Goal: Transaction & Acquisition: Download file/media

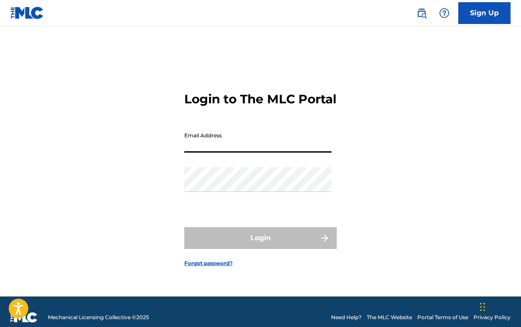
click at [159, 145] on div "Login to The MLC Portal Email Address Password Login Forgot password?" at bounding box center [260, 172] width 521 height 249
click at [231, 151] on input "Email Address" at bounding box center [257, 140] width 147 height 25
click at [482, 3] on link "Sign Up" at bounding box center [485, 13] width 52 height 22
click at [253, 138] on input "Email Address" at bounding box center [257, 140] width 147 height 25
type input "[EMAIL_ADDRESS][DOMAIN_NAME]"
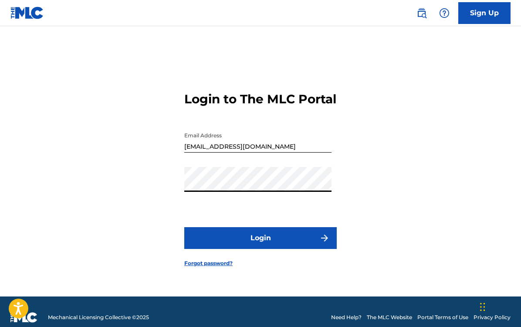
click at [225, 242] on button "Login" at bounding box center [260, 238] width 153 height 22
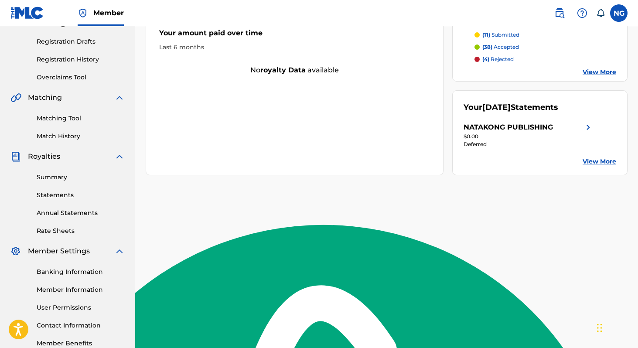
scroll to position [154, 0]
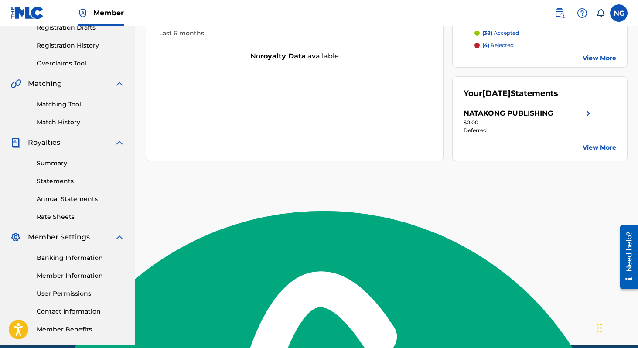
click at [57, 180] on link "Statements" at bounding box center [81, 181] width 88 height 9
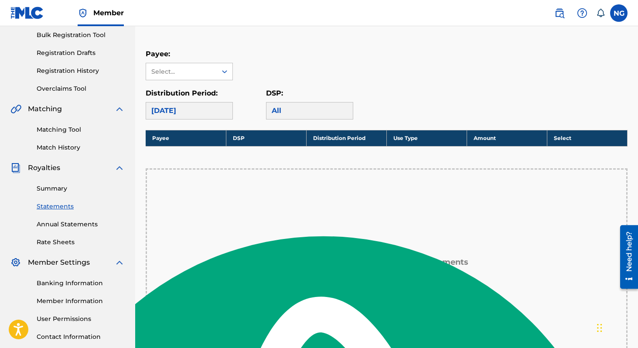
scroll to position [130, 0]
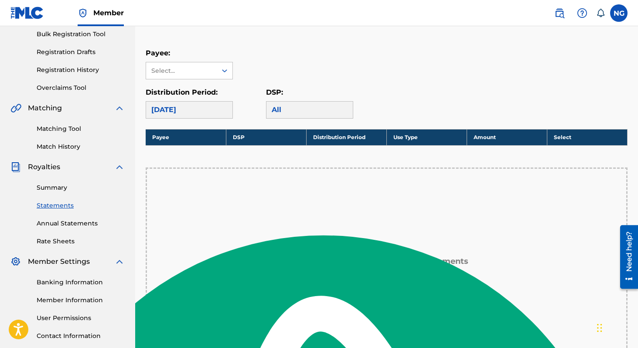
click at [210, 116] on div "[DATE]" at bounding box center [189, 109] width 87 height 17
click at [194, 112] on div "[DATE]" at bounding box center [189, 109] width 87 height 17
click at [320, 112] on div "All" at bounding box center [309, 109] width 87 height 17
click at [223, 84] on div "Payee: Select... Distribution Period: [DATE] DSP: All" at bounding box center [387, 83] width 482 height 71
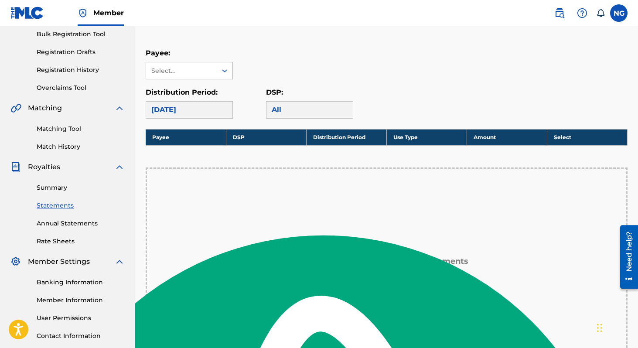
click at [223, 73] on icon at bounding box center [224, 70] width 9 height 9
click at [217, 90] on div "NATAKONG PUBLISHING" at bounding box center [189, 95] width 86 height 32
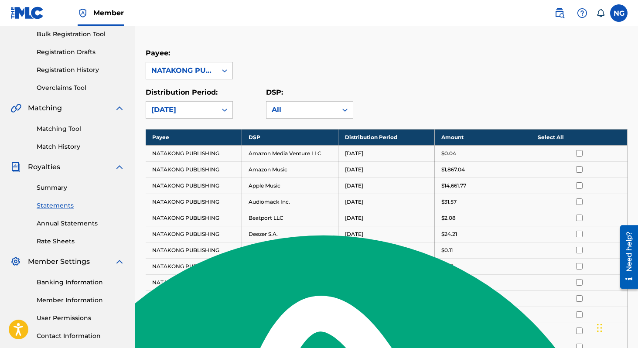
click at [521, 148] on td at bounding box center [579, 153] width 96 height 16
click at [521, 153] on input "checkbox" at bounding box center [579, 153] width 7 height 7
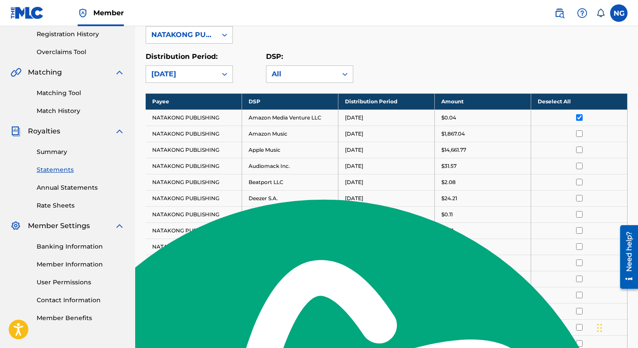
scroll to position [132, 0]
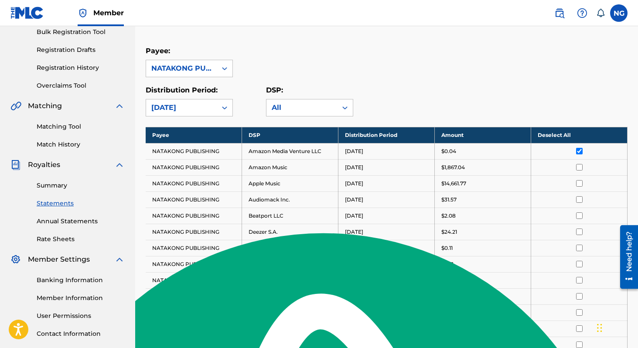
click at [521, 133] on th "Deselect All" at bounding box center [579, 135] width 96 height 16
click at [521, 133] on th "Select All" at bounding box center [579, 135] width 96 height 16
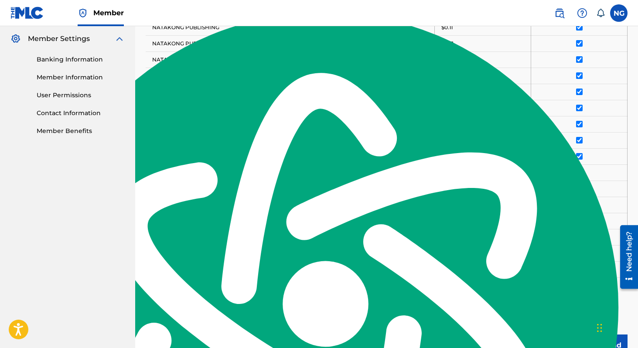
scroll to position [437, 0]
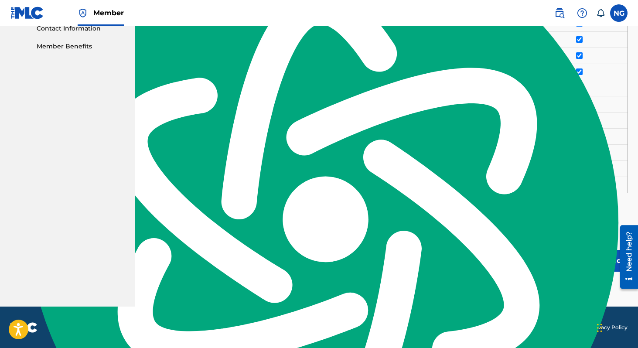
click at [521, 250] on button "Continue to download" at bounding box center [581, 261] width 94 height 22
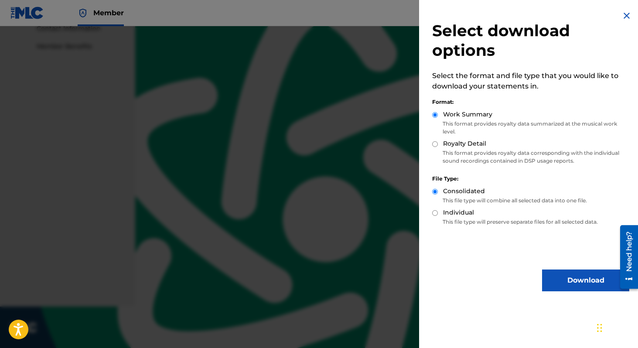
click at [521, 286] on button "Download" at bounding box center [585, 280] width 87 height 22
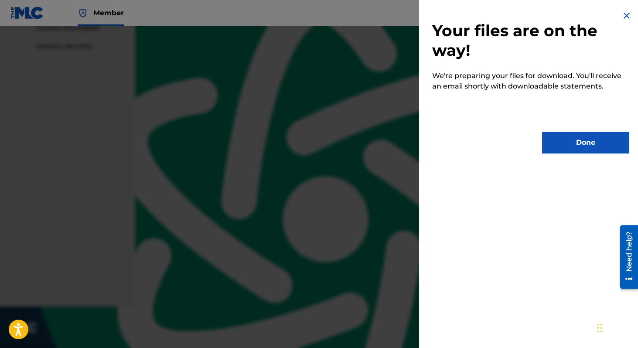
click at [521, 146] on button "Done" at bounding box center [585, 143] width 87 height 22
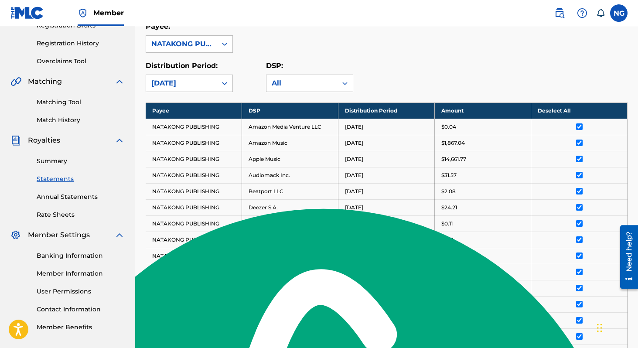
scroll to position [156, 0]
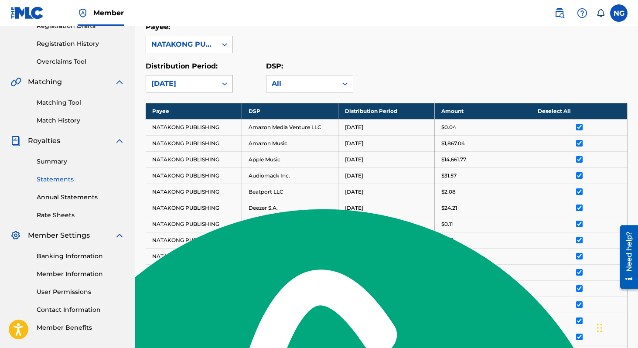
click at [219, 88] on div at bounding box center [225, 84] width 16 height 16
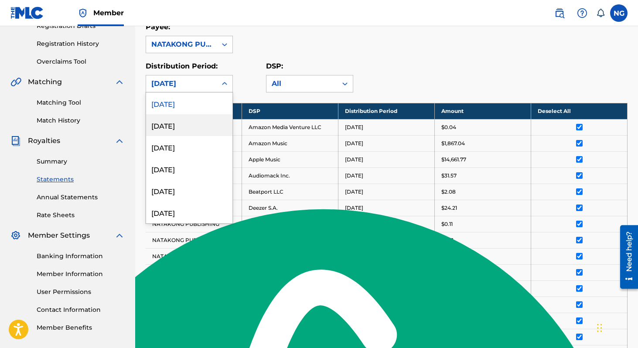
click at [216, 118] on div "[DATE]" at bounding box center [189, 125] width 86 height 22
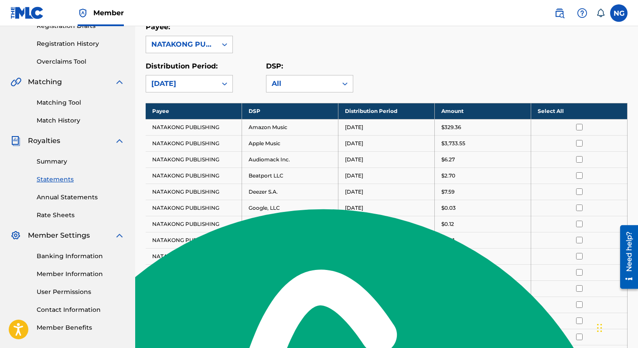
click at [521, 116] on th "Select All" at bounding box center [579, 111] width 96 height 16
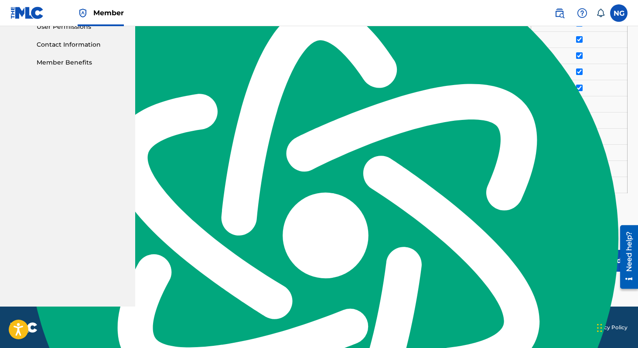
click at [521, 262] on button "Continue to download" at bounding box center [581, 261] width 94 height 22
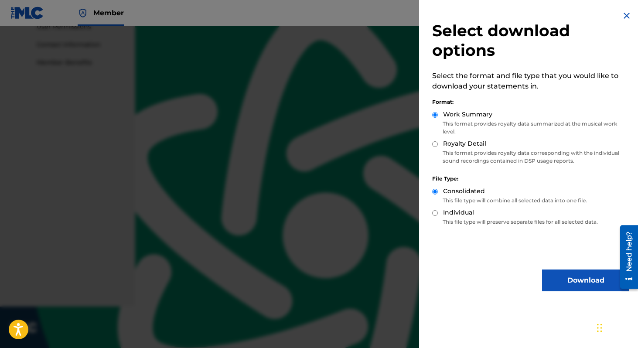
click at [521, 274] on button "Download" at bounding box center [585, 280] width 87 height 22
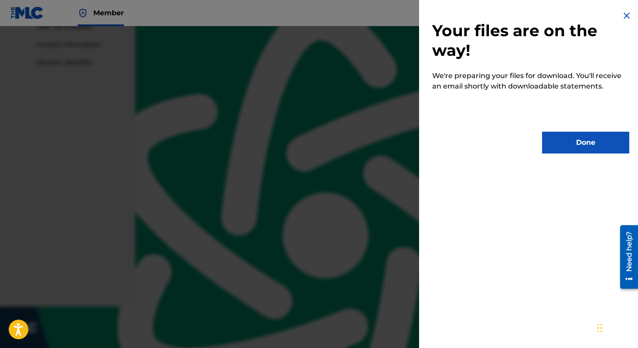
click at [521, 144] on button "Done" at bounding box center [585, 143] width 87 height 22
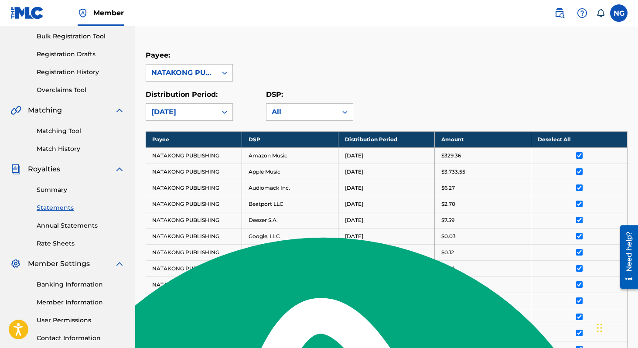
scroll to position [132, 0]
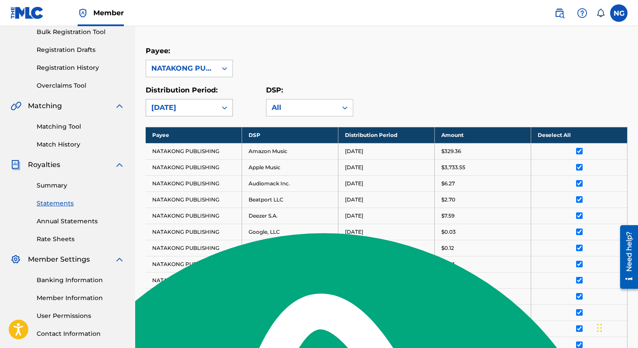
click at [205, 113] on div "[DATE]" at bounding box center [181, 107] width 71 height 17
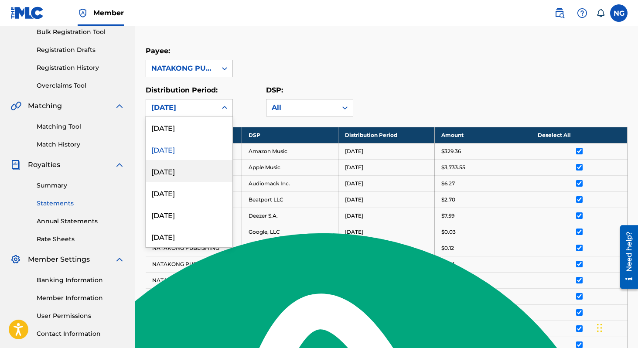
click at [202, 173] on div "[DATE]" at bounding box center [189, 171] width 86 height 22
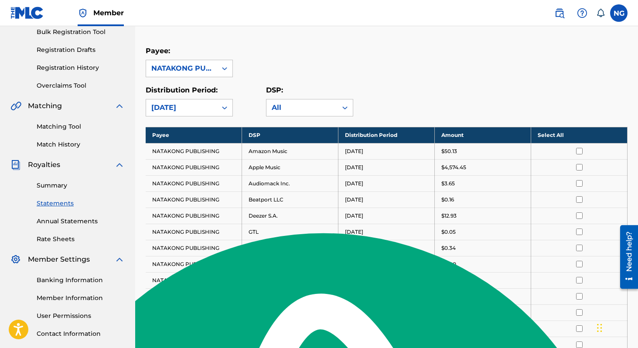
click at [521, 139] on th "Select All" at bounding box center [579, 135] width 96 height 16
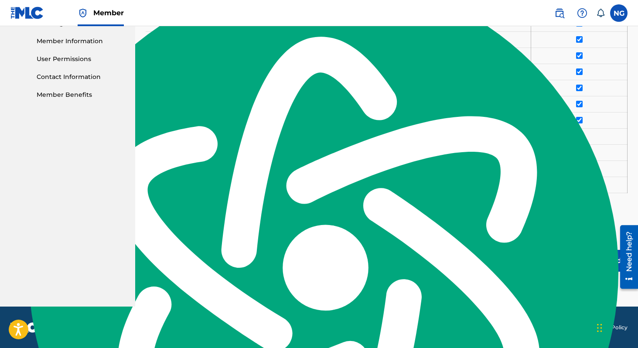
click at [521, 252] on button "Continue to download" at bounding box center [581, 261] width 94 height 22
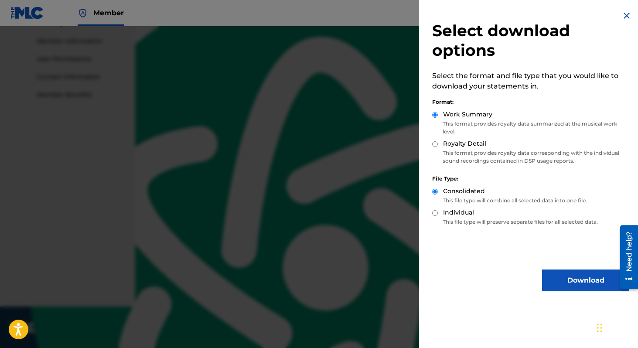
click at [521, 279] on button "Download" at bounding box center [585, 280] width 87 height 22
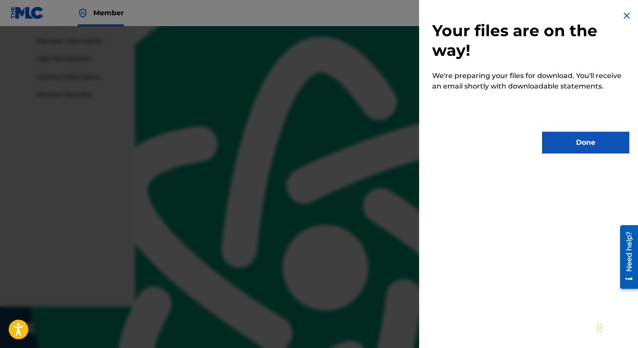
click at [521, 12] on div "Your files are on the way! We're preparing your files for download. You'll rece…" at bounding box center [530, 82] width 223 height 164
click at [521, 14] on img at bounding box center [626, 15] width 10 height 10
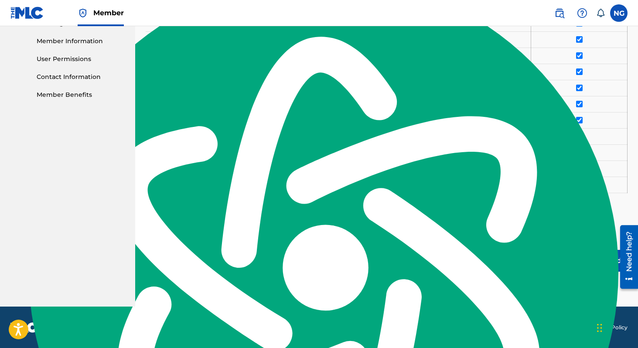
scroll to position [0, 0]
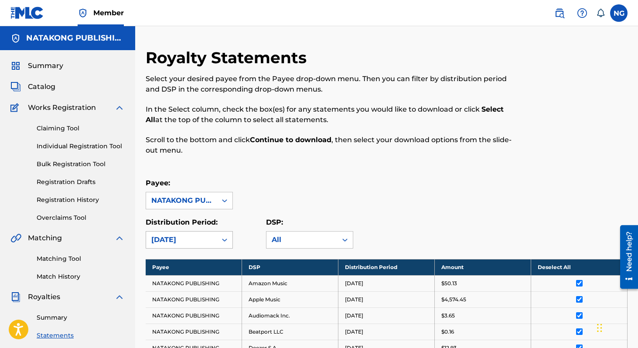
click at [185, 238] on div "[DATE]" at bounding box center [189, 239] width 87 height 17
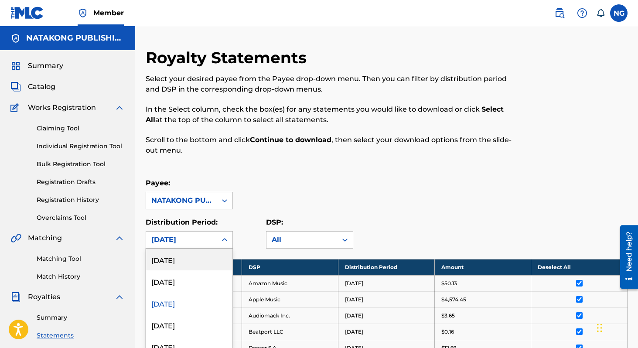
scroll to position [32, 0]
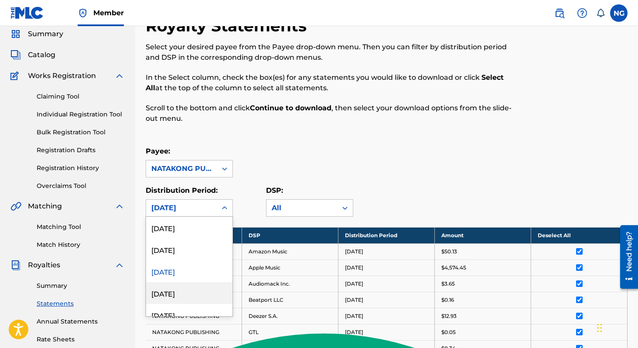
click at [191, 289] on div "[DATE]" at bounding box center [189, 293] width 86 height 22
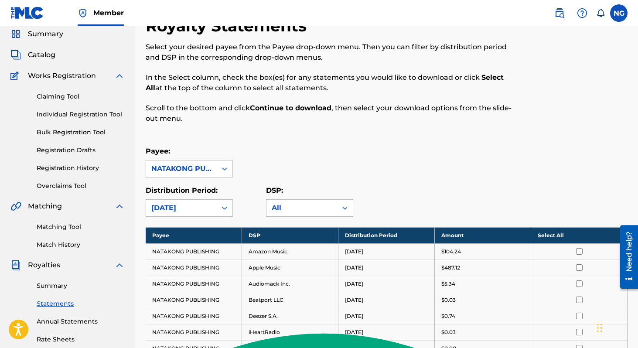
click at [521, 232] on th "Select All" at bounding box center [579, 235] width 96 height 16
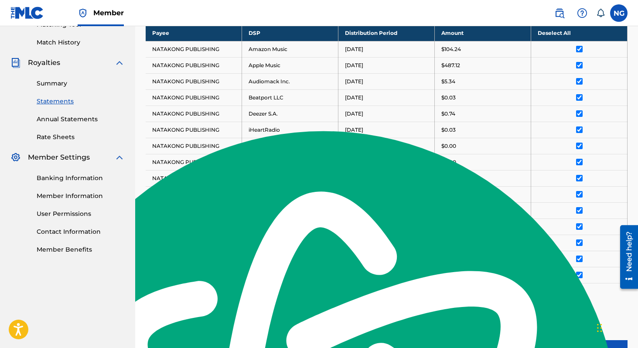
scroll to position [324, 0]
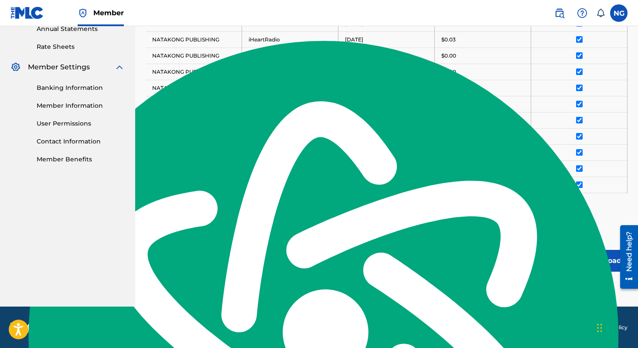
click at [521, 262] on button "Continue to download" at bounding box center [581, 261] width 94 height 22
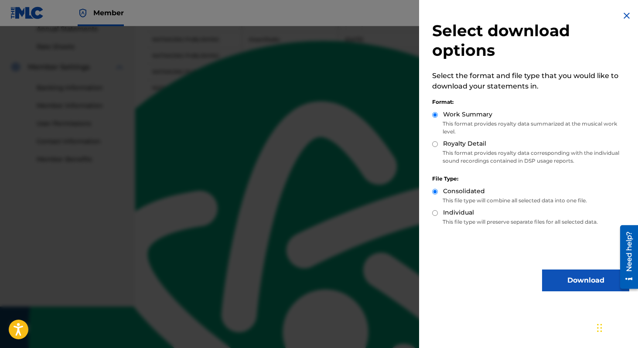
click at [521, 273] on button "Download" at bounding box center [585, 280] width 87 height 22
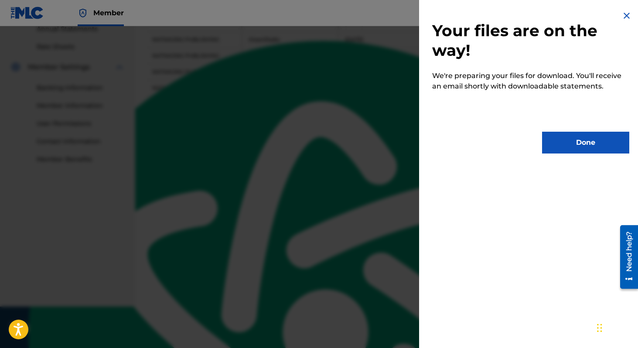
click at [521, 136] on button "Done" at bounding box center [585, 143] width 87 height 22
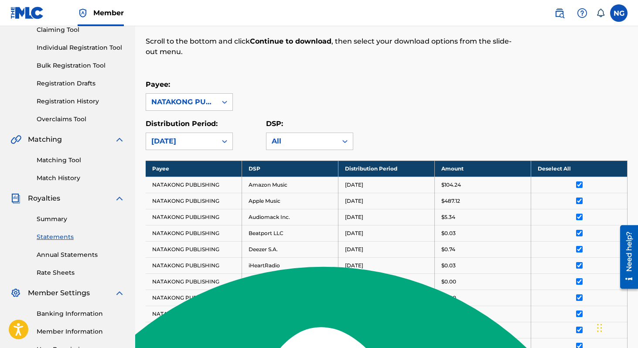
scroll to position [97, 0]
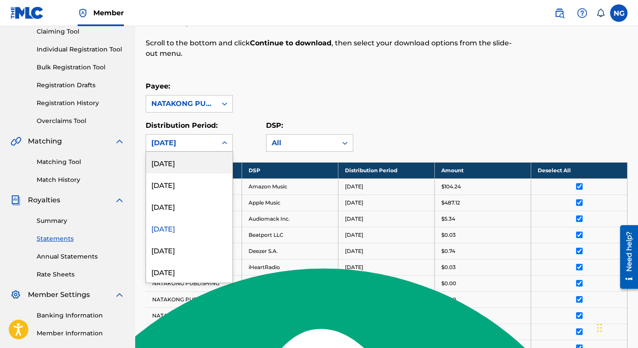
click at [199, 136] on div "[DATE]" at bounding box center [181, 143] width 71 height 17
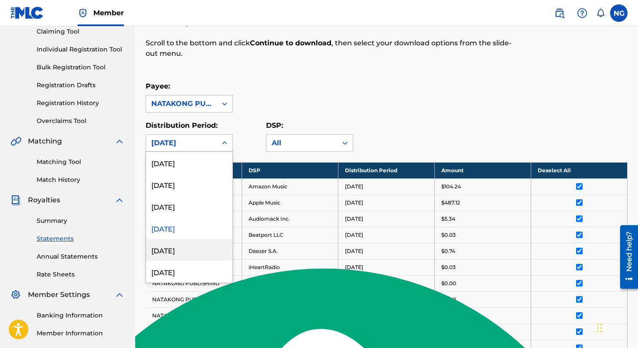
click at [209, 245] on div "[DATE]" at bounding box center [189, 250] width 86 height 22
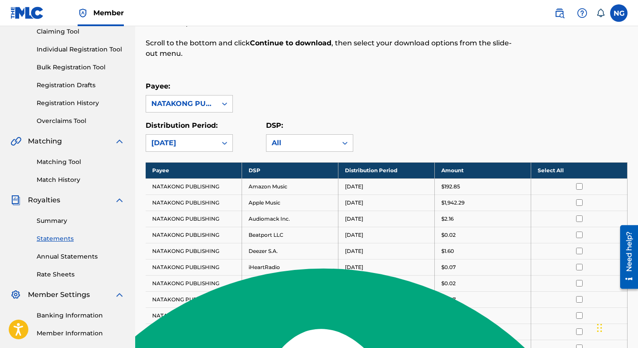
click at [521, 167] on th "Select All" at bounding box center [579, 170] width 96 height 16
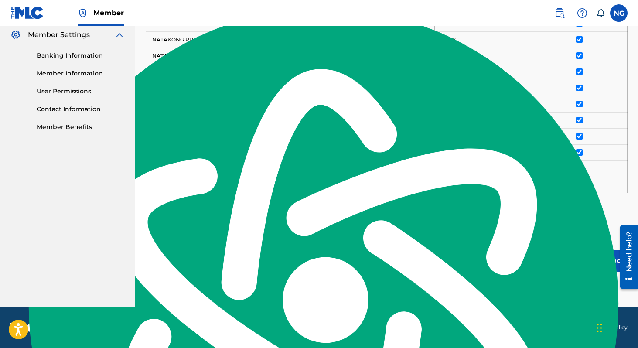
click at [521, 264] on button "Continue to download" at bounding box center [581, 261] width 94 height 22
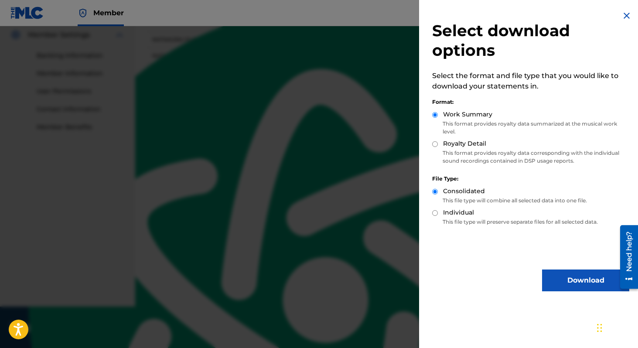
click at [521, 283] on button "Download" at bounding box center [585, 280] width 87 height 22
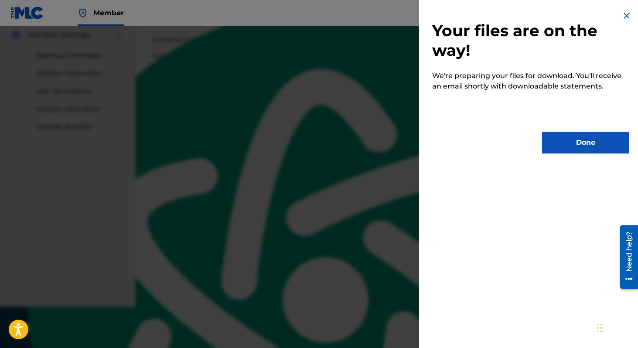
click at [521, 139] on button "Done" at bounding box center [585, 143] width 87 height 22
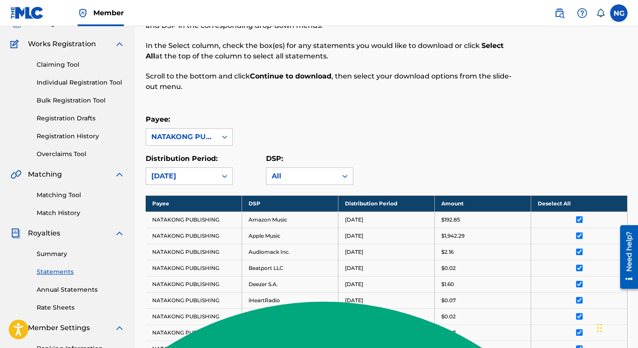
scroll to position [27, 0]
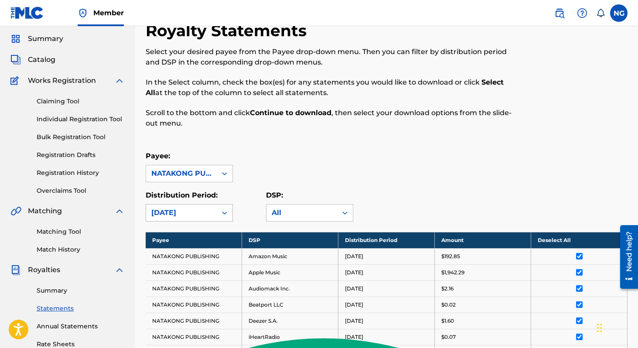
click at [217, 212] on div at bounding box center [225, 213] width 16 height 16
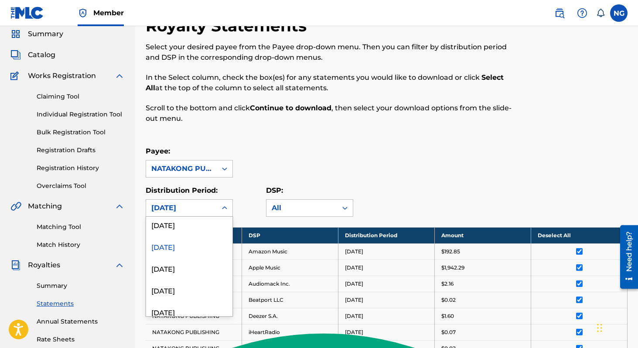
scroll to position [68, 0]
click at [211, 266] on div "[DATE]" at bounding box center [189, 269] width 86 height 22
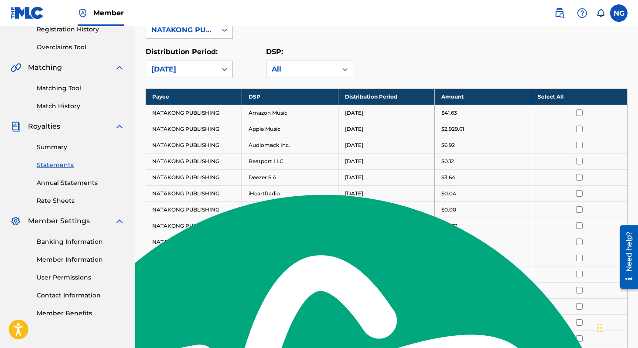
scroll to position [171, 0]
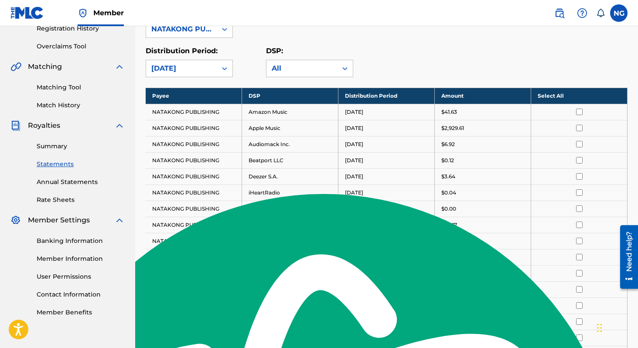
click at [521, 98] on th "Select All" at bounding box center [579, 96] width 96 height 16
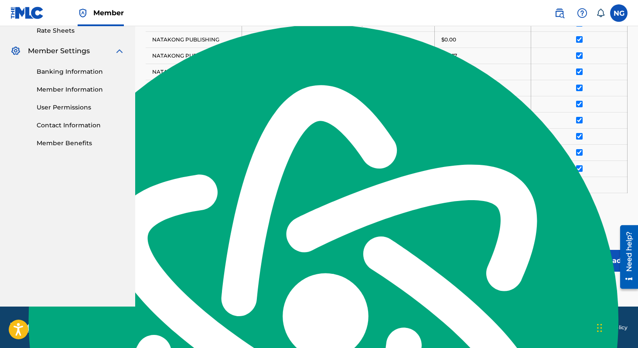
click at [521, 262] on button "Continue to download" at bounding box center [581, 261] width 94 height 22
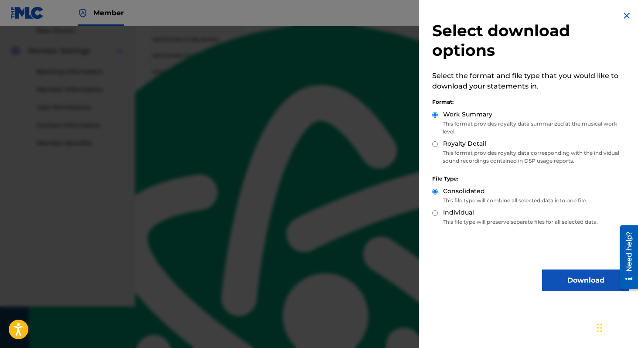
click at [521, 273] on button "Download" at bounding box center [585, 280] width 87 height 22
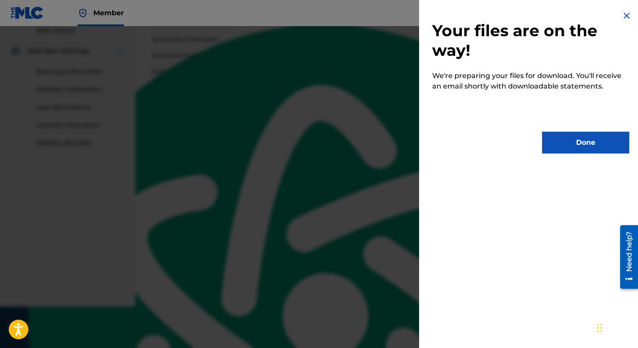
click at [521, 138] on button "Done" at bounding box center [585, 143] width 87 height 22
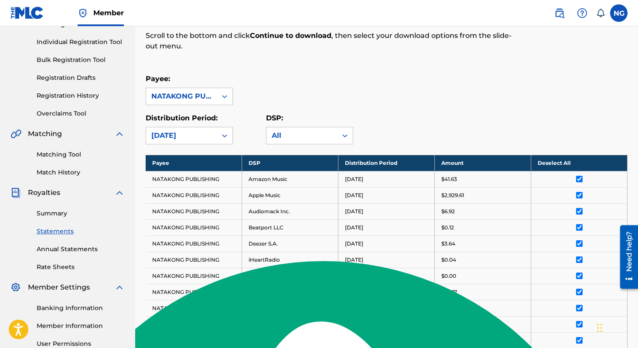
scroll to position [103, 0]
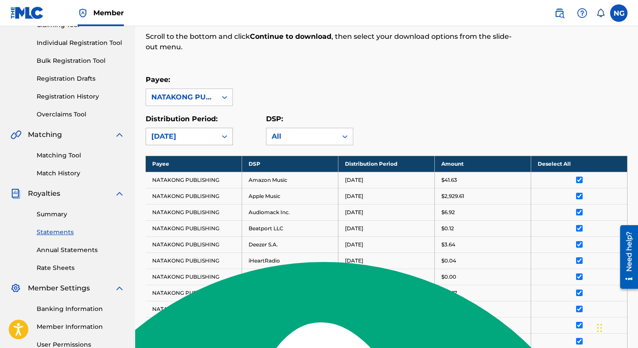
click at [205, 136] on div "[DATE]" at bounding box center [181, 136] width 60 height 10
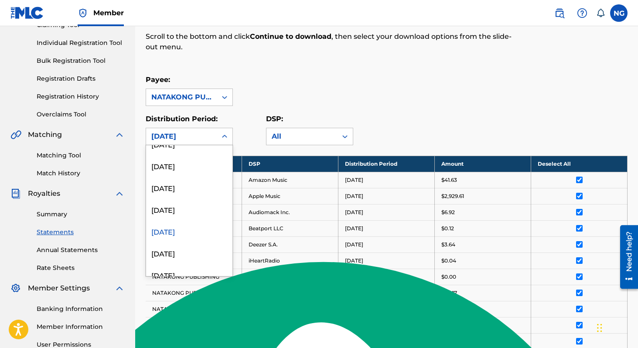
scroll to position [40, 0]
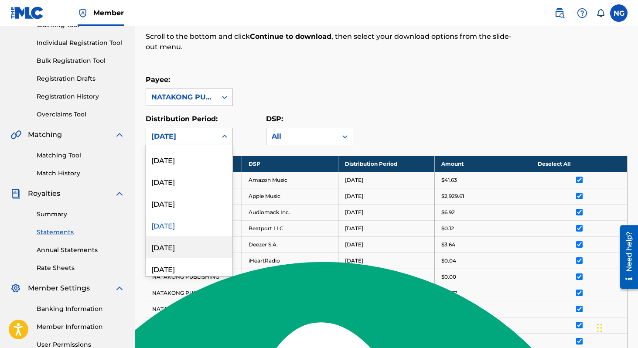
click at [210, 249] on div "[DATE]" at bounding box center [189, 247] width 86 height 22
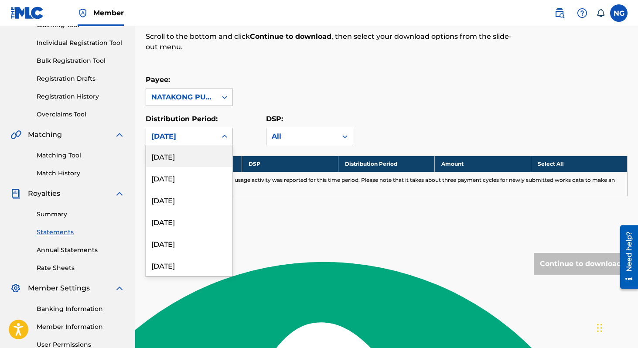
click at [193, 138] on div "[DATE]" at bounding box center [181, 136] width 60 height 10
